Goal: Information Seeking & Learning: Learn about a topic

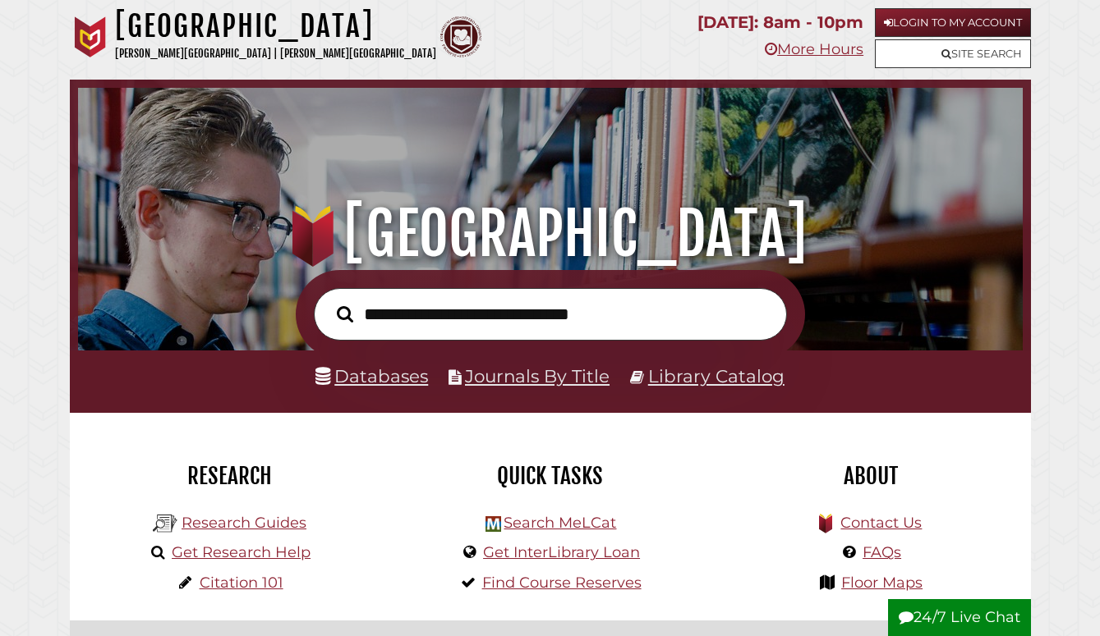
scroll to position [312, 936]
type input "**********"
click at [328, 301] on button "Search" at bounding box center [344, 313] width 33 height 25
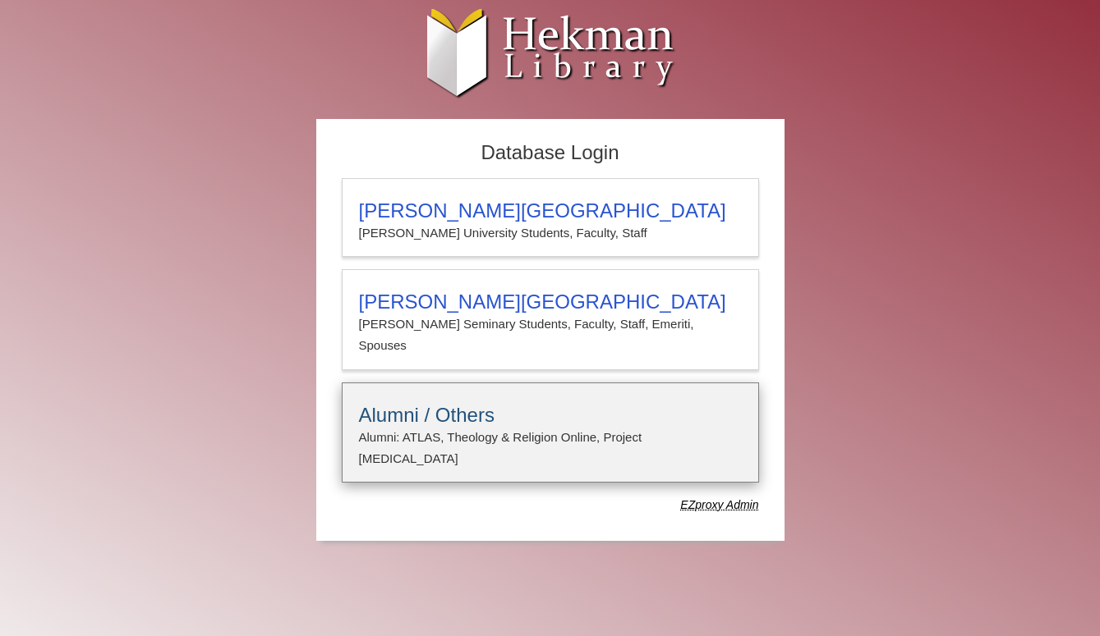
click at [678, 404] on h3 "Alumni / Others" at bounding box center [550, 415] width 383 height 23
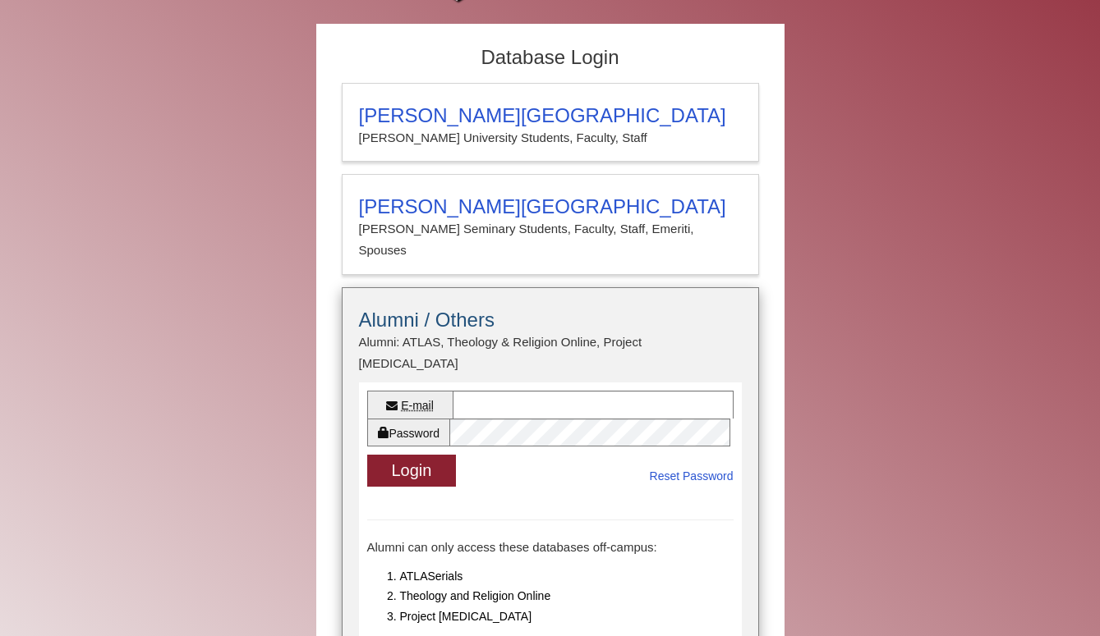
scroll to position [96, 0]
click at [648, 390] on input "E-mail" at bounding box center [593, 404] width 281 height 28
click at [739, 382] on div "E-mail Password Login Reset Password" at bounding box center [550, 438] width 383 height 113
